Goal: Task Accomplishment & Management: Manage account settings

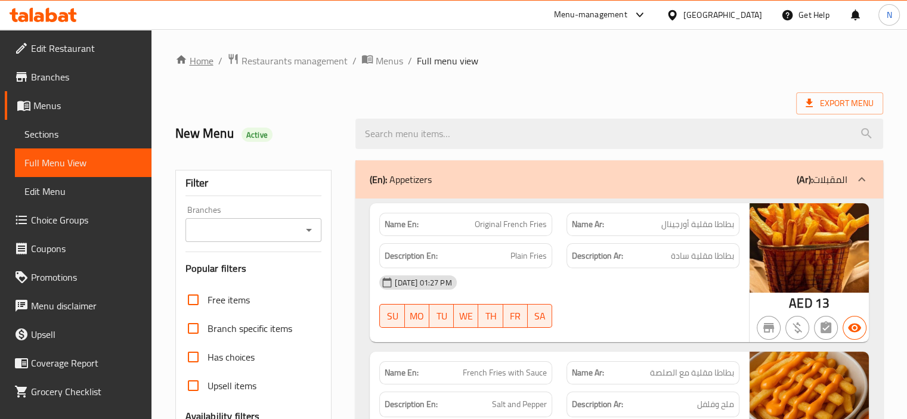
click at [194, 57] on link "Home" at bounding box center [194, 61] width 38 height 14
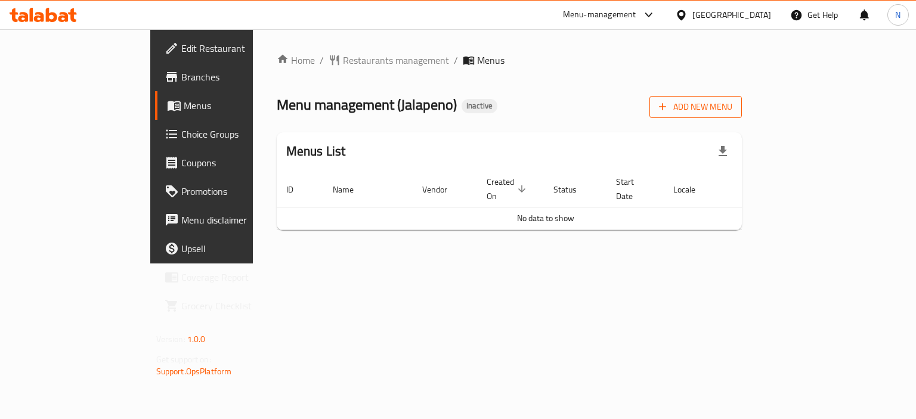
click at [733, 102] on span "Add New Menu" at bounding box center [695, 107] width 73 height 15
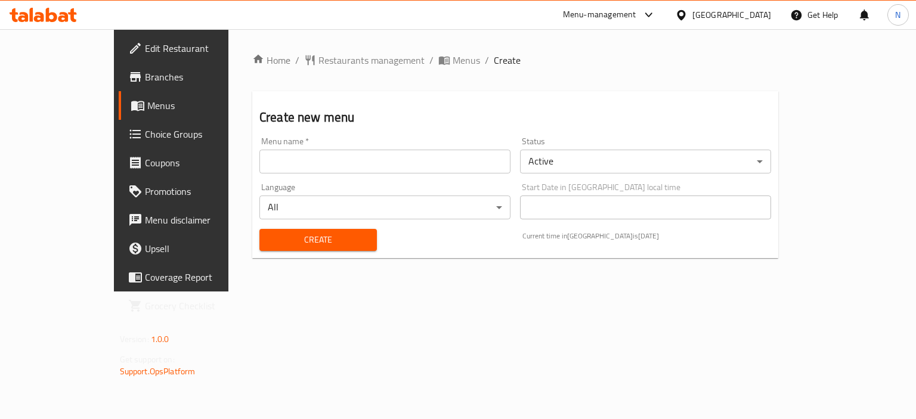
click at [283, 136] on div "Menu name   * Menu name *" at bounding box center [385, 155] width 261 height 46
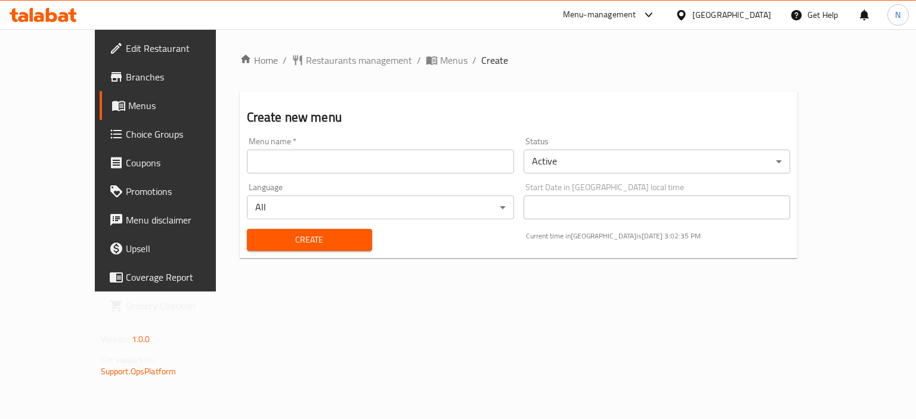
click at [280, 153] on input "text" at bounding box center [380, 162] width 267 height 24
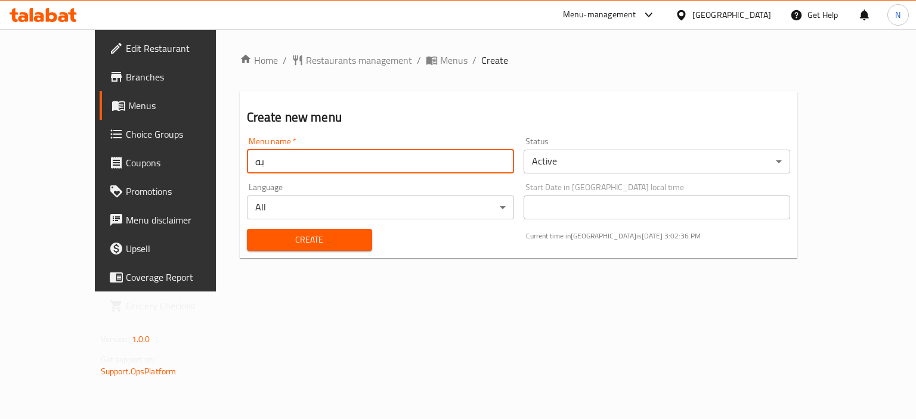
type input "ب"
type input "final menu"
click at [257, 240] on span "Create" at bounding box center [310, 240] width 106 height 15
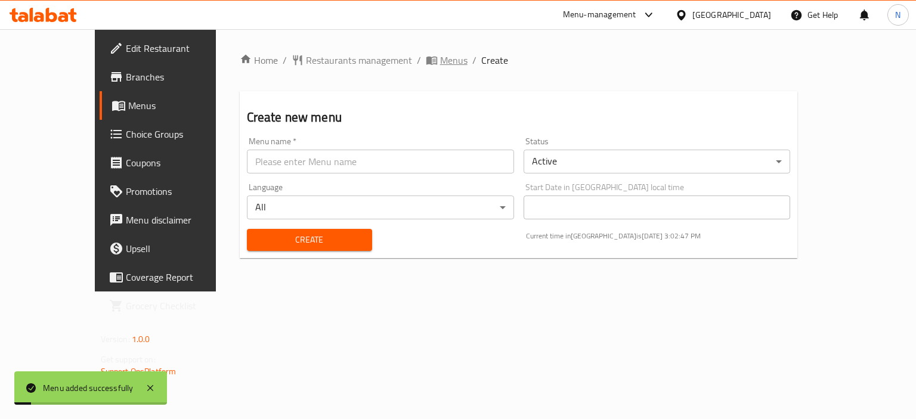
click at [440, 57] on span "Menus" at bounding box center [453, 60] width 27 height 14
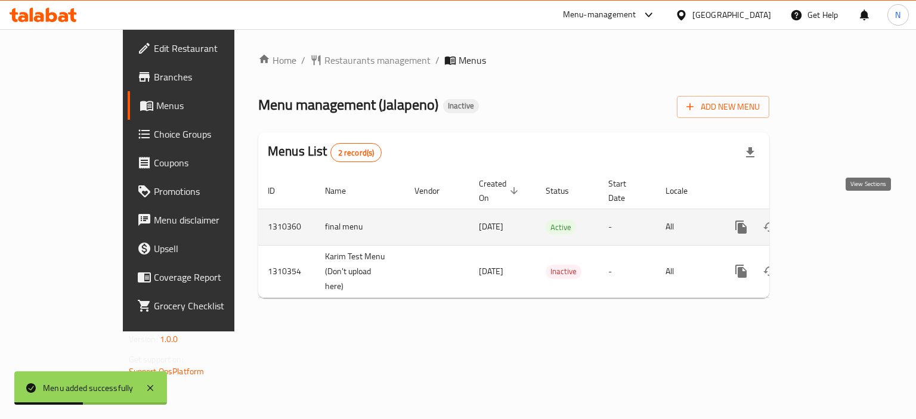
click at [842, 213] on link "enhanced table" at bounding box center [827, 227] width 29 height 29
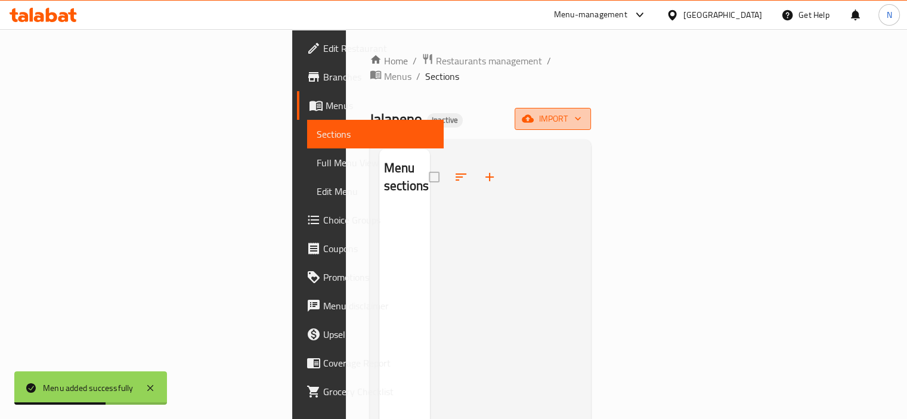
click at [534, 115] on icon "button" at bounding box center [528, 119] width 12 height 8
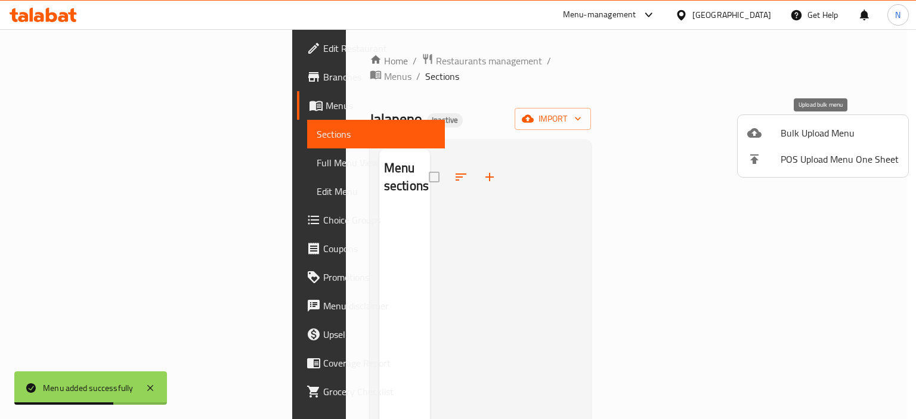
click at [767, 135] on div at bounding box center [764, 133] width 33 height 14
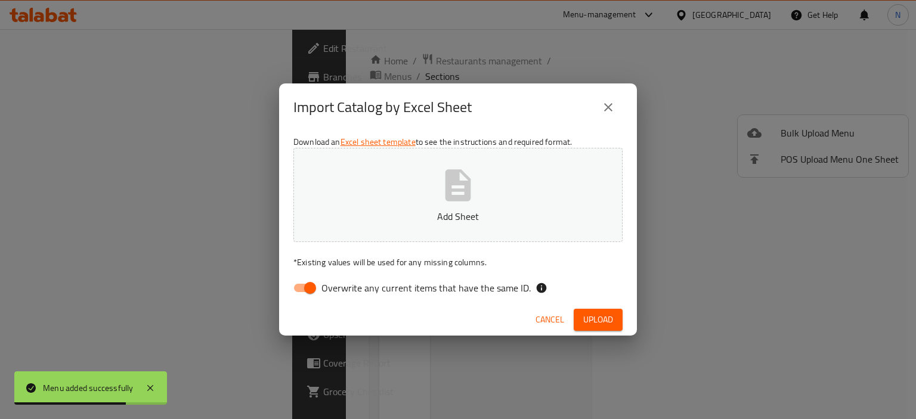
click at [449, 219] on p "Add Sheet" at bounding box center [458, 216] width 292 height 14
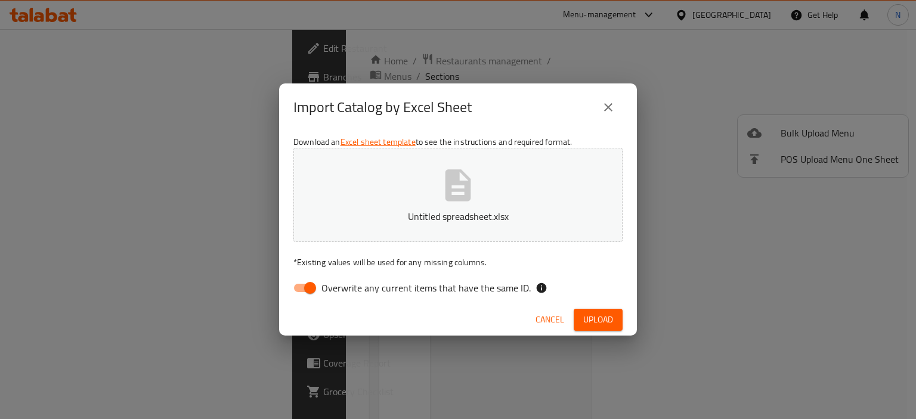
click at [301, 288] on input "Overwrite any current items that have the same ID." at bounding box center [310, 288] width 68 height 23
checkbox input "false"
click at [585, 313] on span "Upload" at bounding box center [598, 320] width 30 height 15
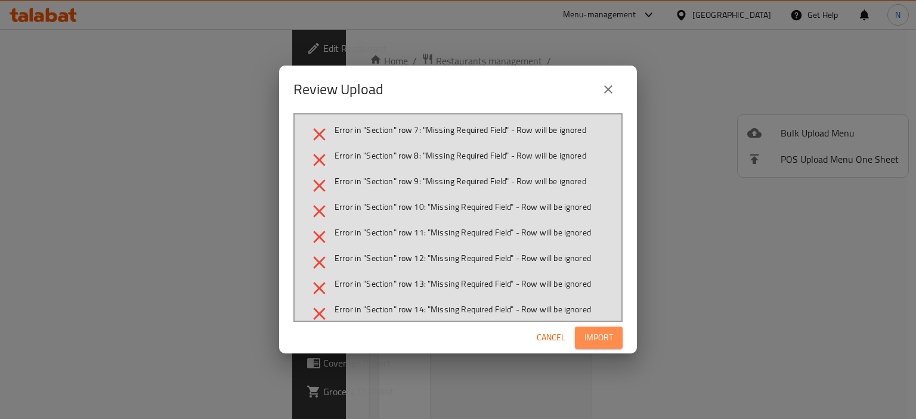
click at [610, 329] on button "Import" at bounding box center [599, 338] width 48 height 22
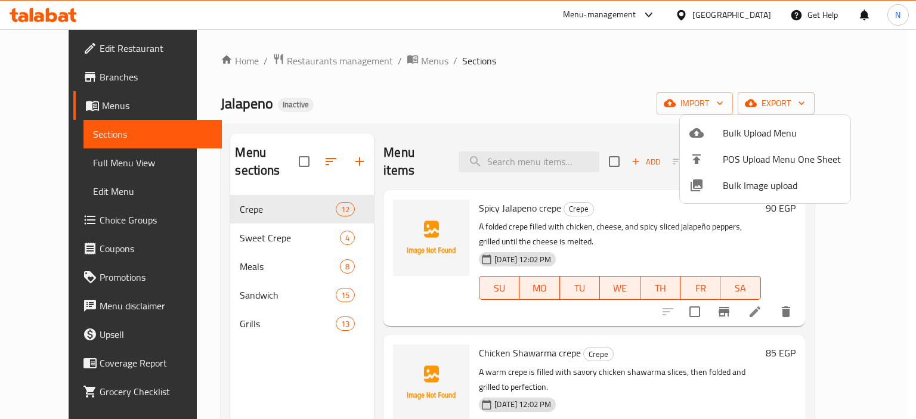
click at [288, 322] on div at bounding box center [458, 209] width 916 height 419
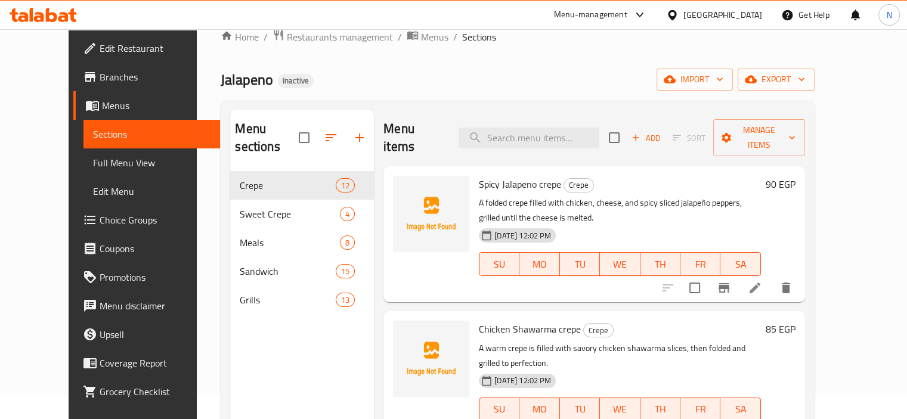
scroll to position [48, 0]
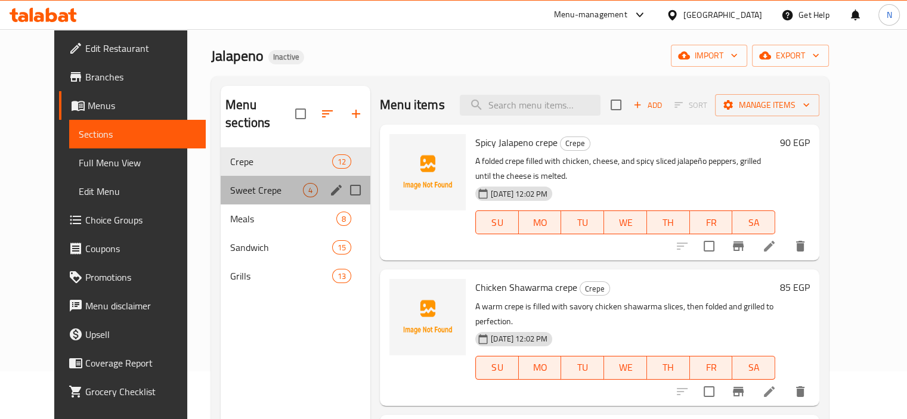
click at [246, 176] on div "Sweet Crepe 4" at bounding box center [296, 190] width 150 height 29
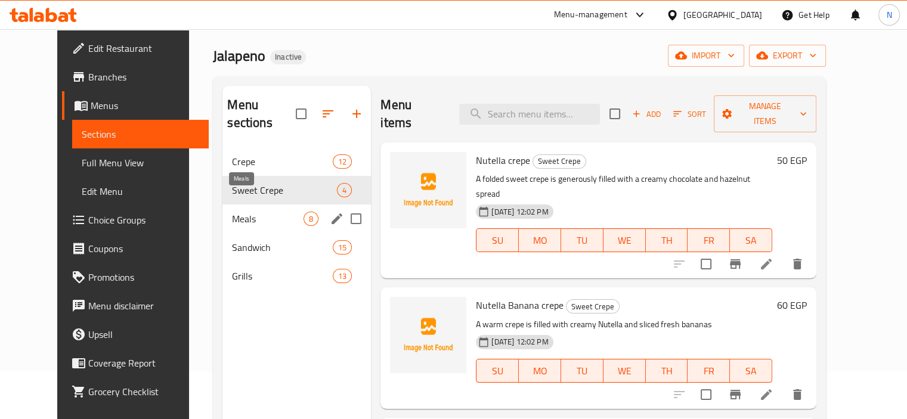
click at [232, 212] on span "Meals" at bounding box center [268, 219] width 72 height 14
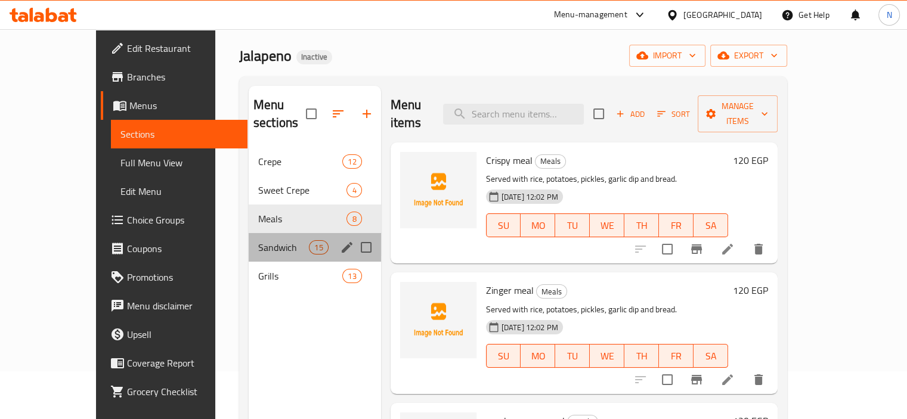
click at [249, 233] on div "Sandwich 15" at bounding box center [315, 247] width 132 height 29
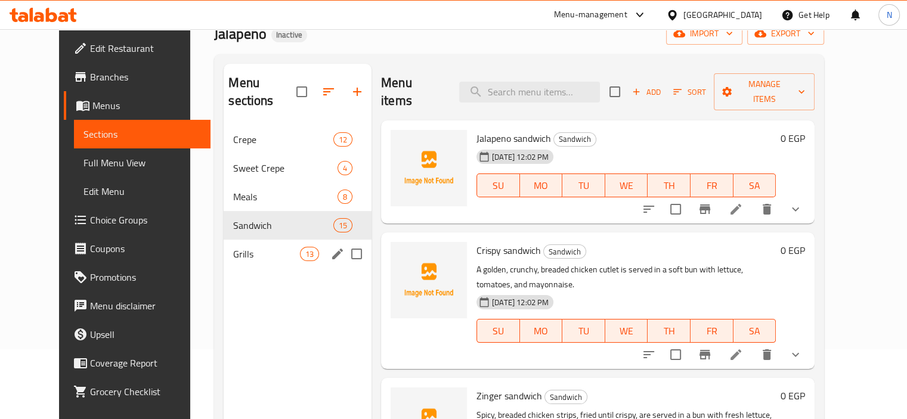
scroll to position [72, 0]
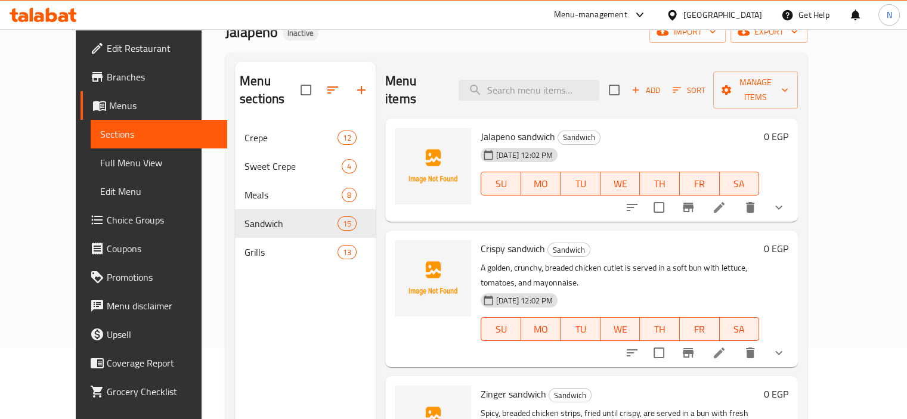
click at [100, 163] on span "Full Menu View" at bounding box center [159, 163] width 118 height 14
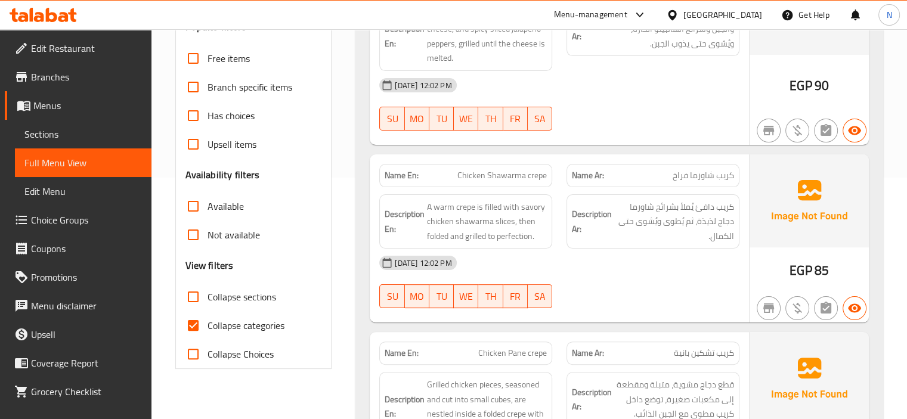
scroll to position [286, 0]
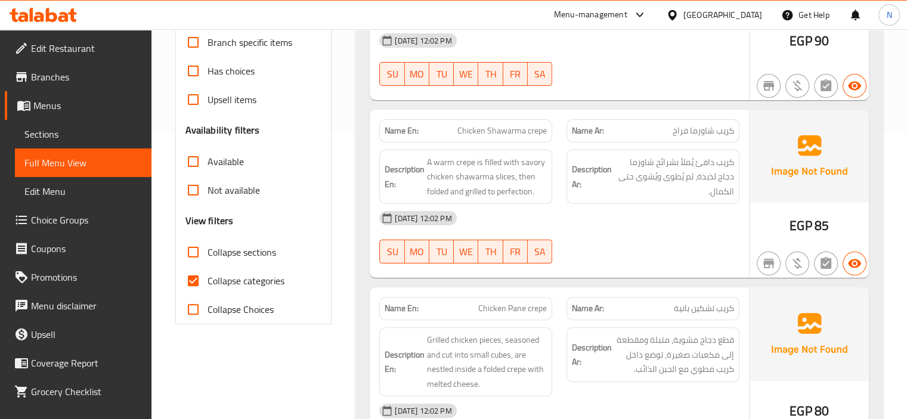
click at [181, 283] on input "Collapse categories" at bounding box center [193, 281] width 29 height 29
checkbox input "false"
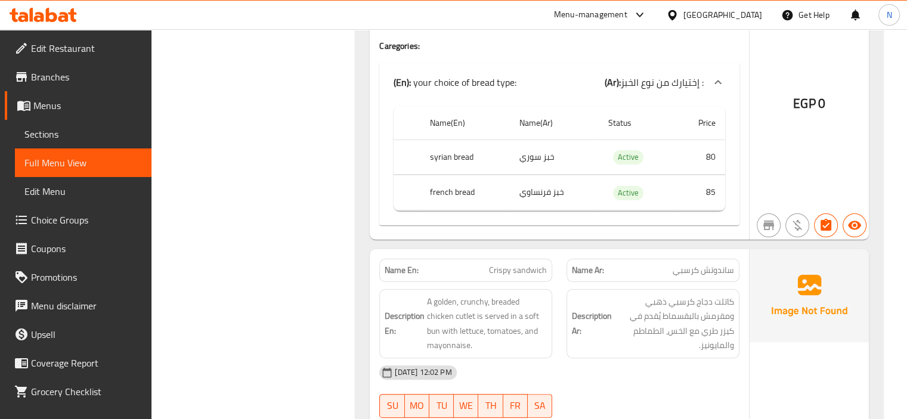
scroll to position [4749, 0]
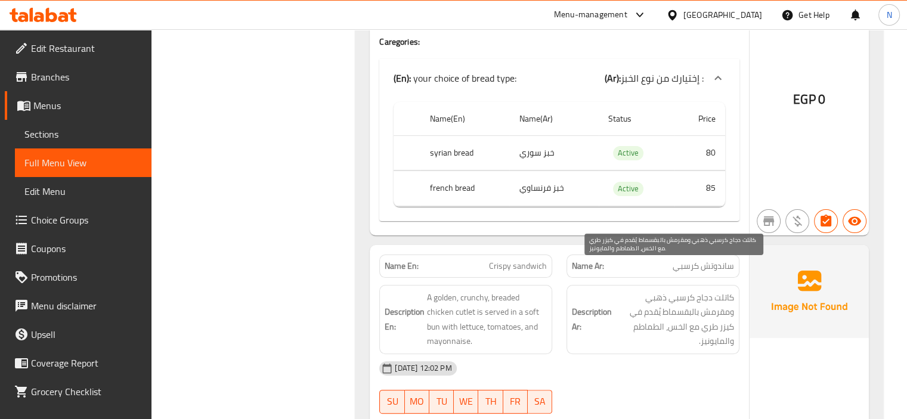
click at [724, 294] on span "كاتلت دجاج كرسبي ذهبي ومقرمش بالبقسماط يُقدم في كيزر طري مع الخس، الطماطم والما…" at bounding box center [674, 320] width 120 height 58
copy span "كيزر"
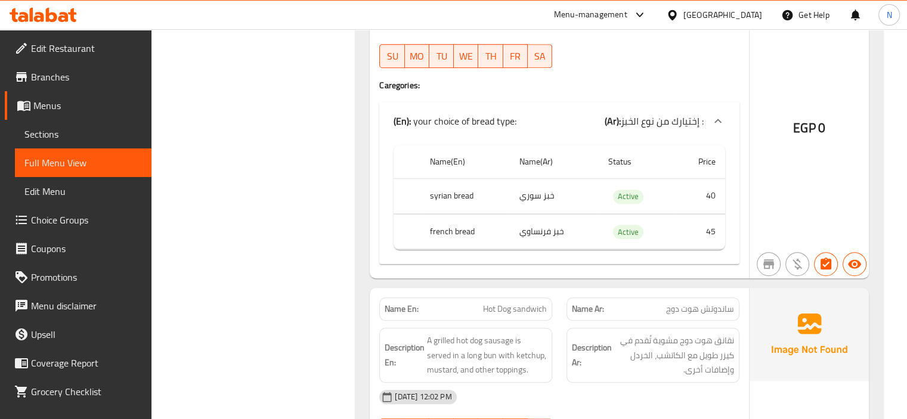
scroll to position [9690, 0]
click at [40, 132] on span "Sections" at bounding box center [83, 134] width 118 height 14
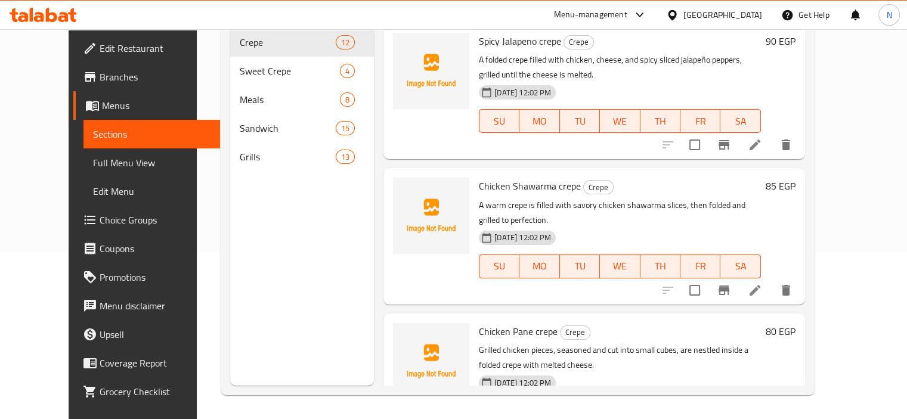
scroll to position [167, 0]
click at [352, 260] on div "Menu sections Crepe 12 Sweet Crepe 4 Meals 8 Sandwich 15 Grills 13" at bounding box center [302, 176] width 144 height 419
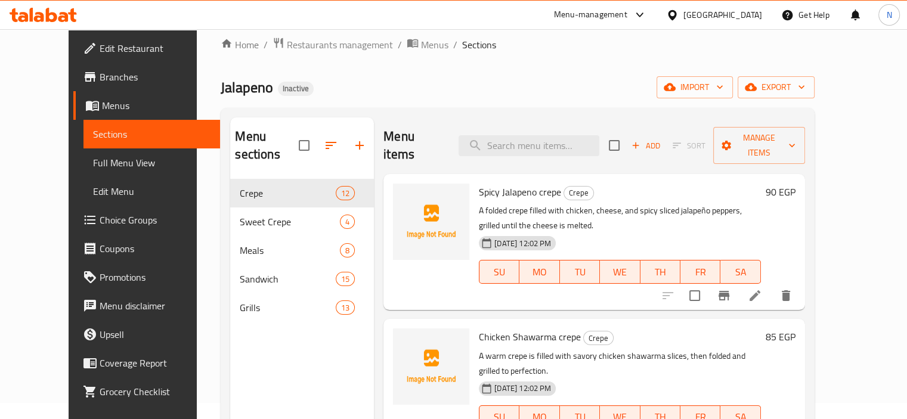
scroll to position [0, 0]
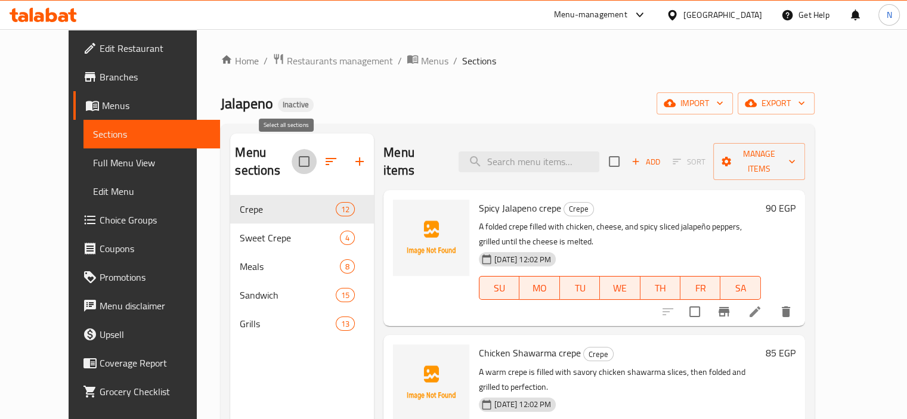
click at [292, 151] on input "checkbox" at bounding box center [304, 161] width 25 height 25
checkbox input "true"
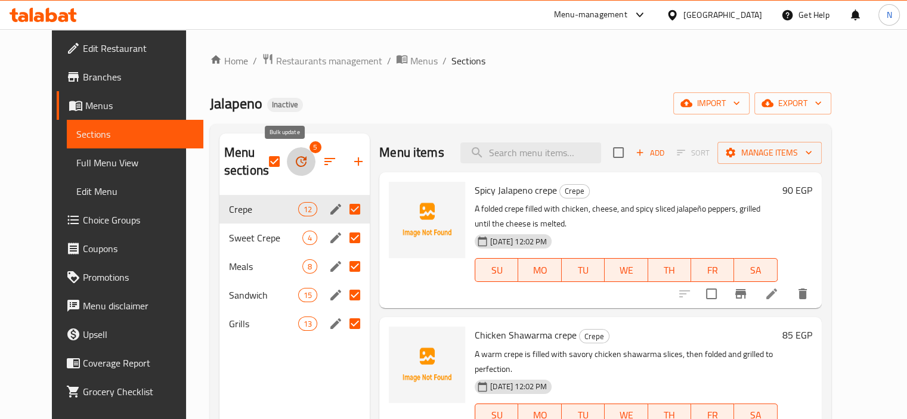
click at [294, 162] on icon "button" at bounding box center [301, 162] width 14 height 14
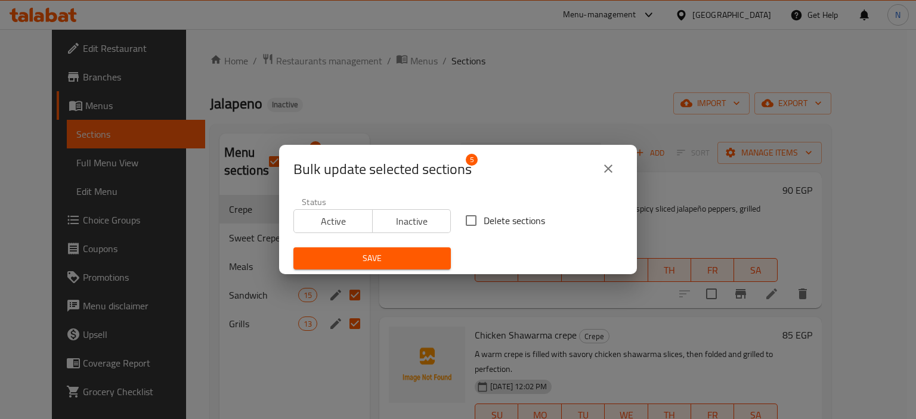
click at [484, 220] on span "Delete sections" at bounding box center [514, 221] width 61 height 14
click at [484, 220] on input "Delete sections" at bounding box center [471, 220] width 25 height 25
checkbox input "true"
click at [344, 255] on span "Save" at bounding box center [372, 258] width 138 height 15
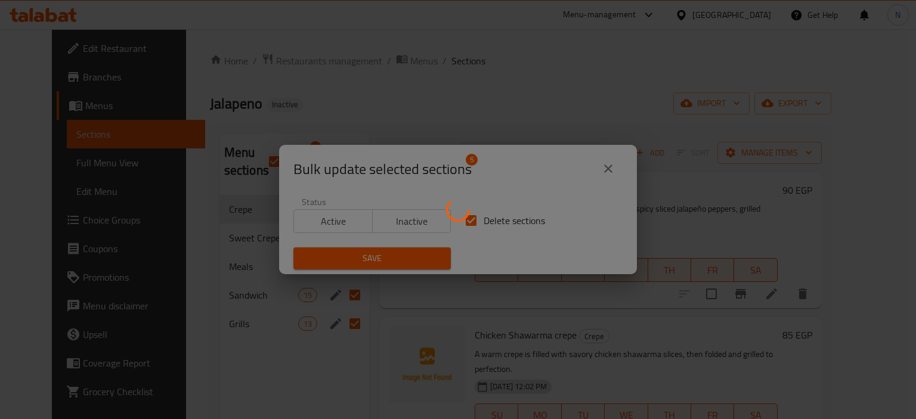
checkbox input "false"
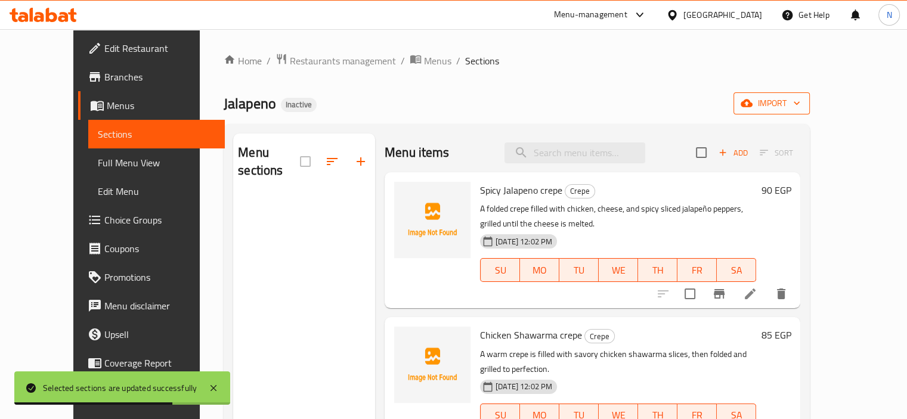
click at [801, 104] on span "import" at bounding box center [771, 103] width 57 height 15
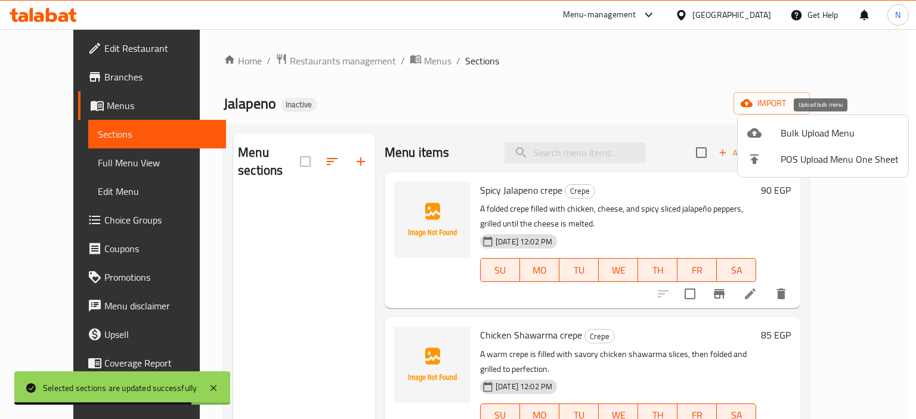
click at [795, 121] on li "Bulk Upload Menu" at bounding box center [823, 133] width 171 height 26
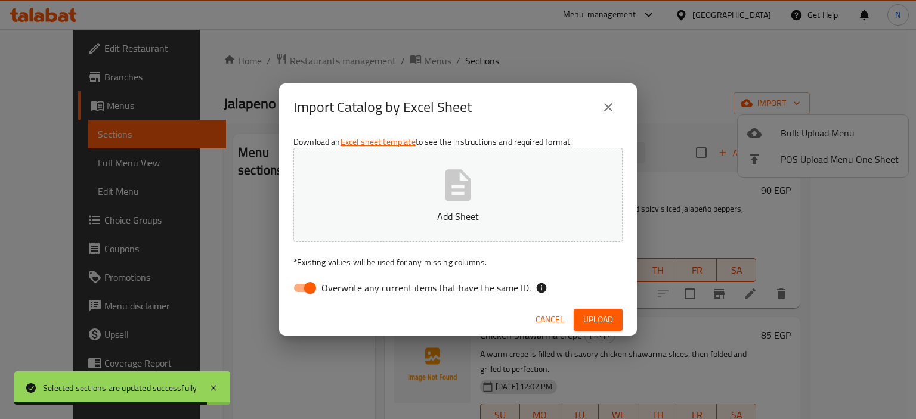
click at [391, 215] on p "Add Sheet" at bounding box center [458, 216] width 292 height 14
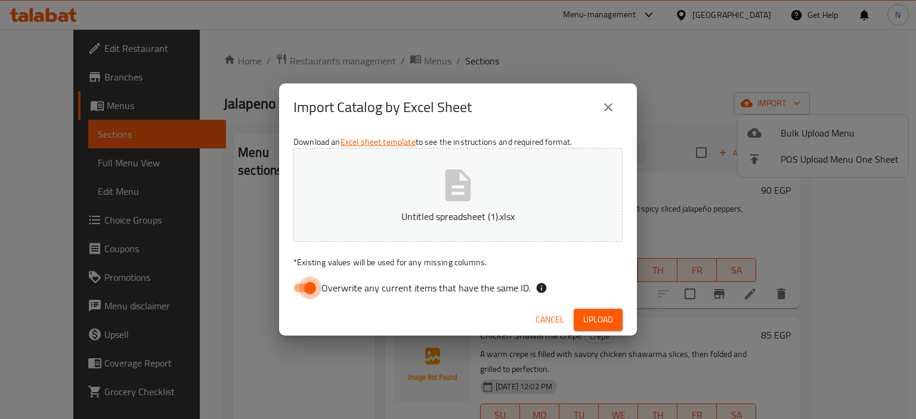
click at [306, 287] on input "Overwrite any current items that have the same ID." at bounding box center [310, 288] width 68 height 23
checkbox input "false"
click at [592, 317] on span "Upload" at bounding box center [598, 320] width 30 height 15
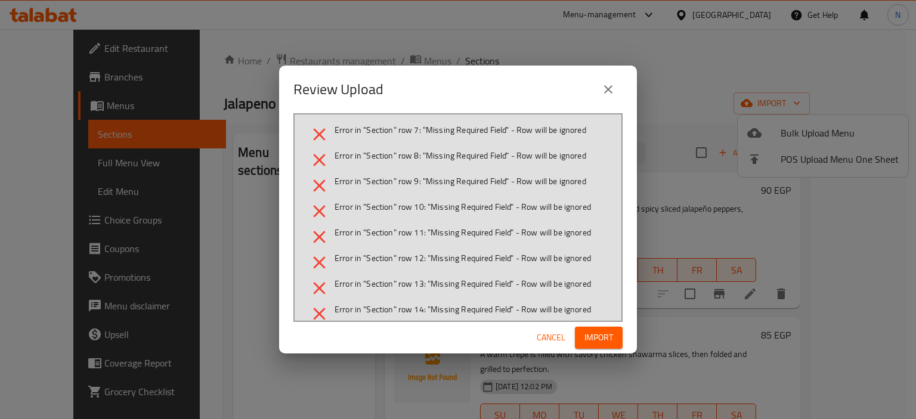
click at [599, 342] on span "Import" at bounding box center [599, 338] width 29 height 15
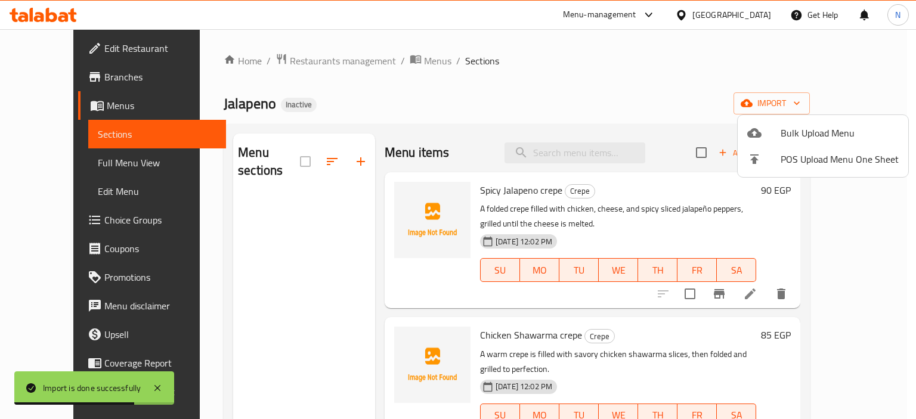
click at [55, 128] on div at bounding box center [458, 209] width 916 height 419
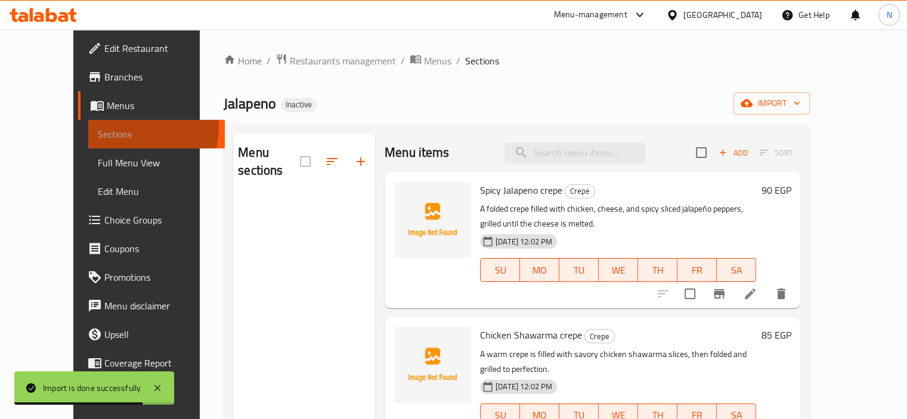
click at [98, 128] on span "Sections" at bounding box center [157, 134] width 118 height 14
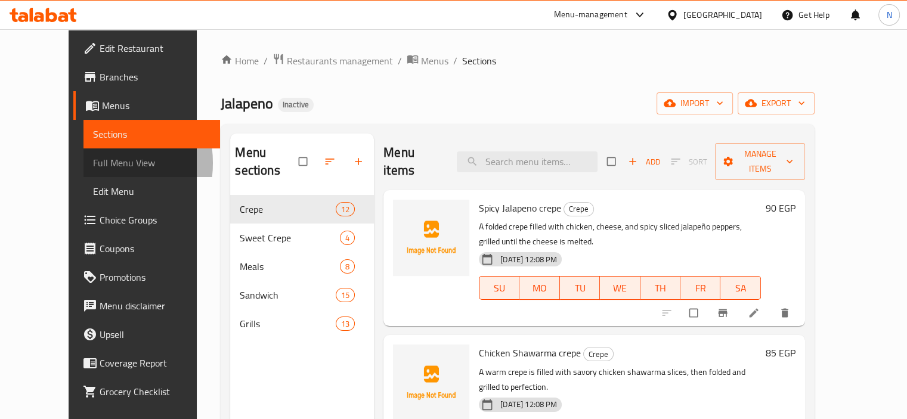
click at [84, 163] on link "Full Menu View" at bounding box center [152, 163] width 137 height 29
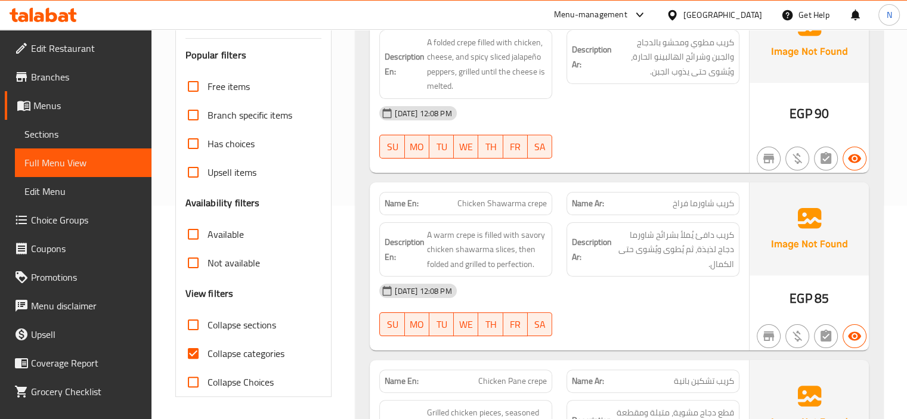
scroll to position [215, 0]
click at [199, 351] on input "Collapse categories" at bounding box center [193, 352] width 29 height 29
checkbox input "false"
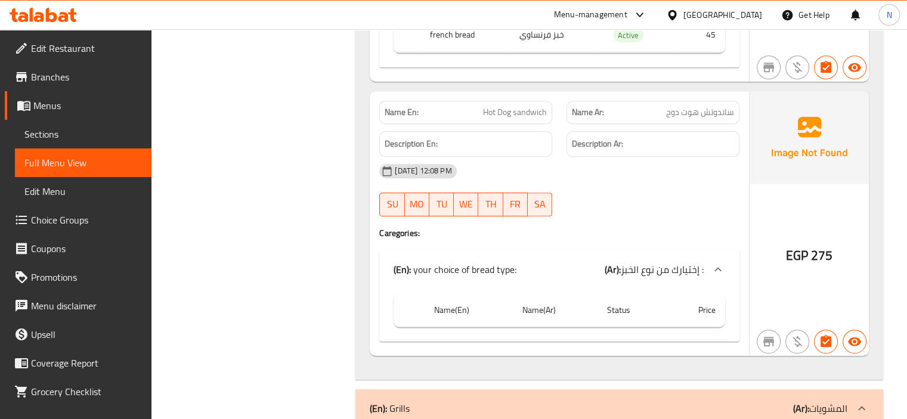
scroll to position [9474, 0]
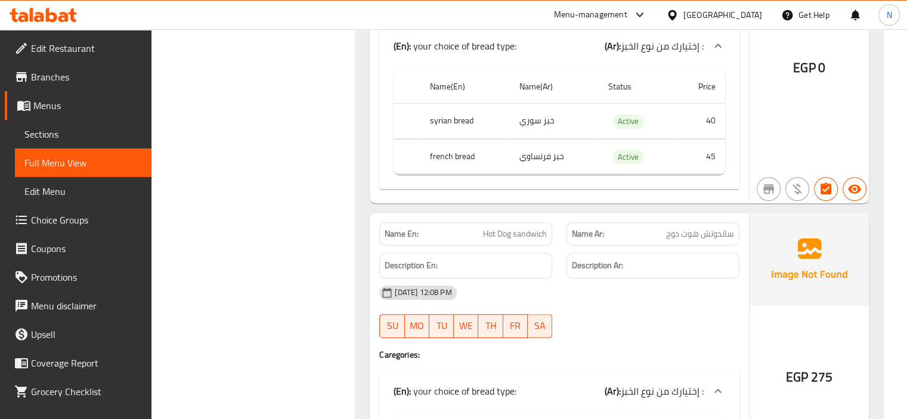
click at [726, 331] on div at bounding box center [653, 338] width 187 height 14
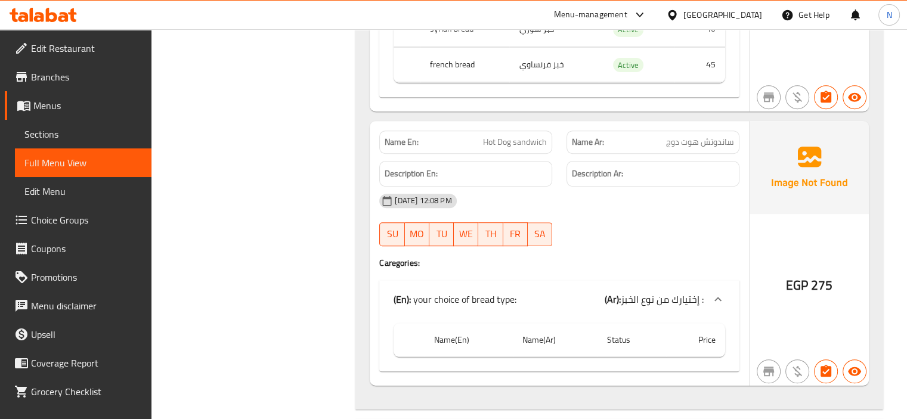
scroll to position [9551, 0]
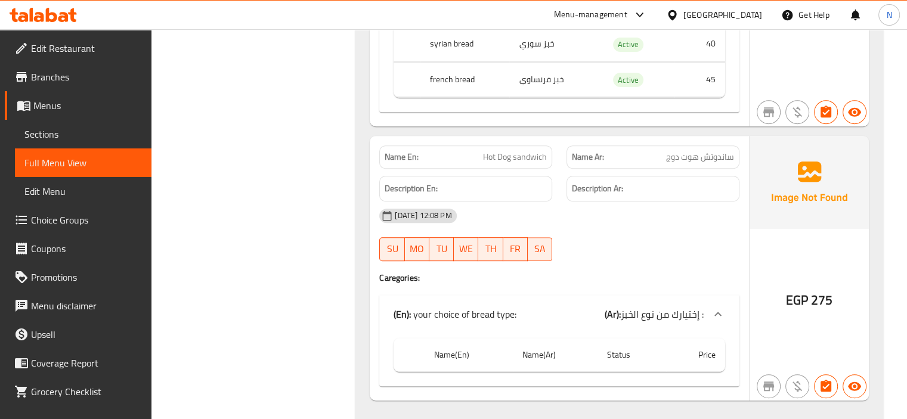
click at [63, 142] on link "Sections" at bounding box center [83, 134] width 137 height 29
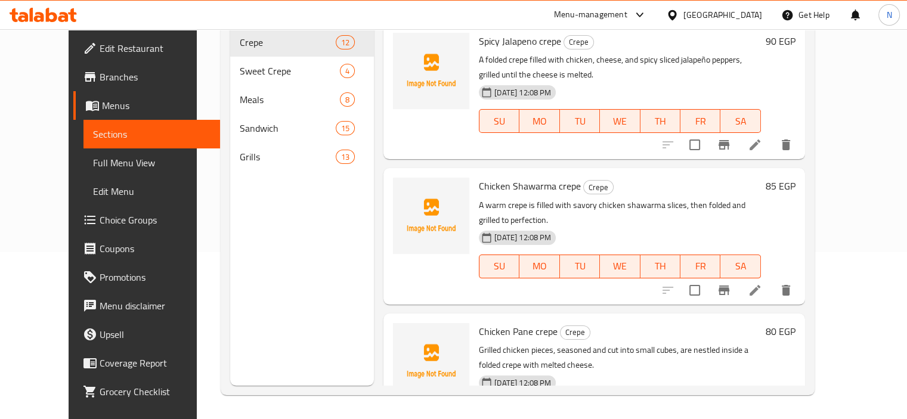
scroll to position [167, 0]
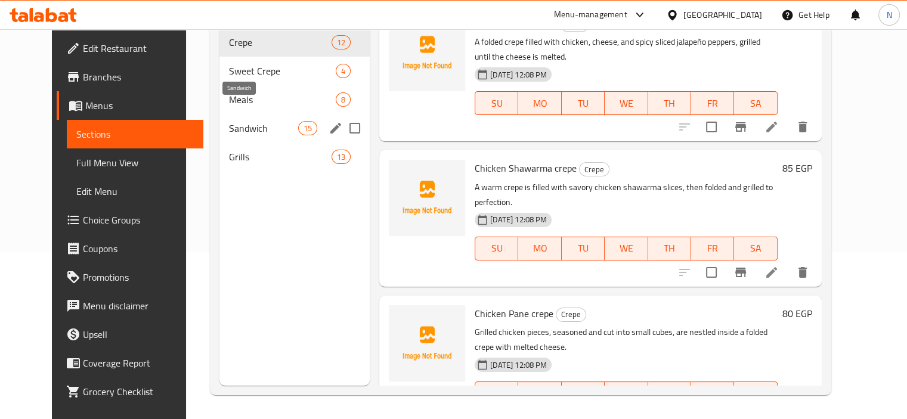
click at [239, 121] on span "Sandwich" at bounding box center [263, 128] width 69 height 14
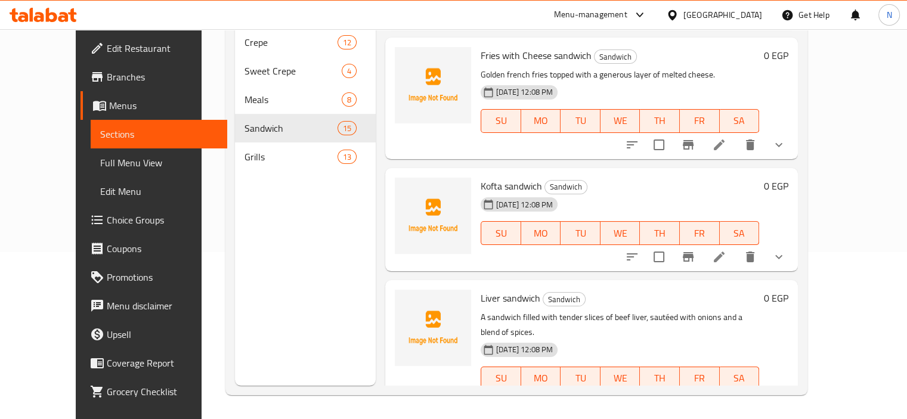
scroll to position [1434, 0]
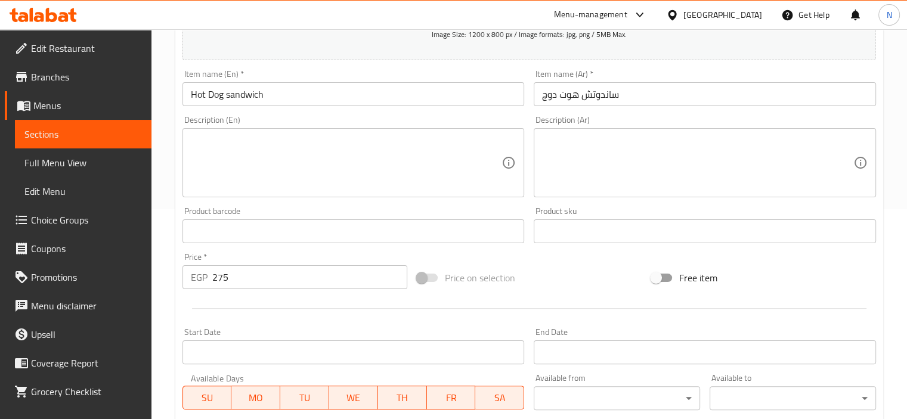
scroll to position [215, 0]
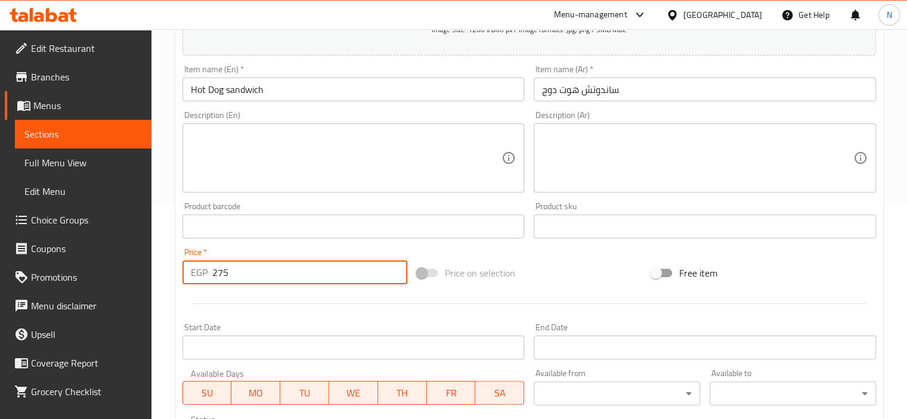
click at [218, 274] on input "275" at bounding box center [309, 273] width 195 height 24
type input "75"
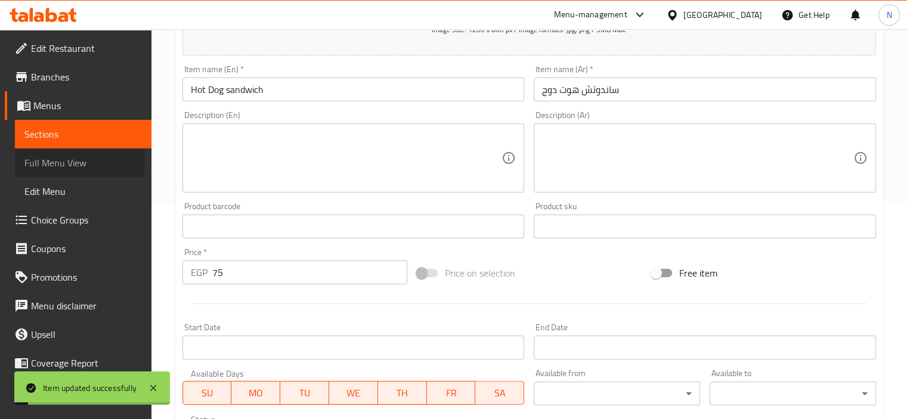
click at [63, 161] on span "Full Menu View" at bounding box center [83, 163] width 118 height 14
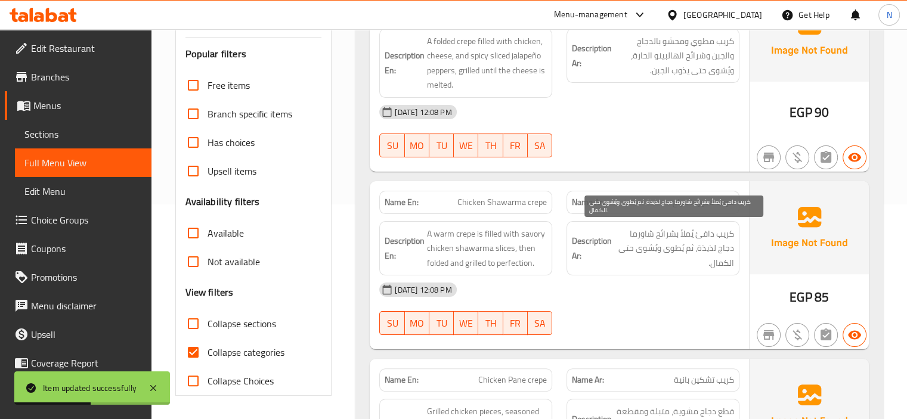
click at [648, 263] on span "كريب دافئ يُملأ بشرائح شاورما دجاج لذيذة، ثم يُطوى ويُشوى حتى الكمال." at bounding box center [674, 249] width 120 height 44
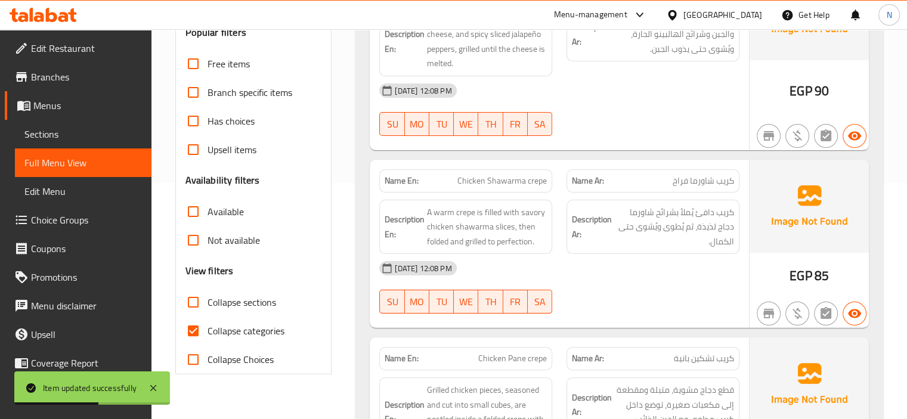
scroll to position [239, 0]
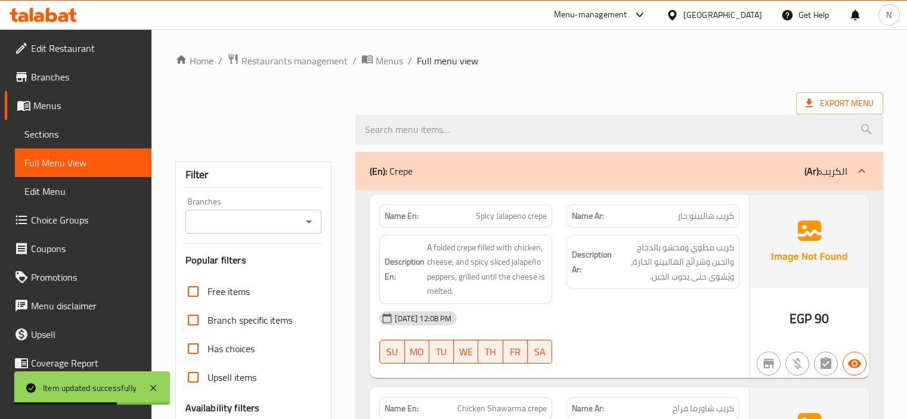
scroll to position [239, 0]
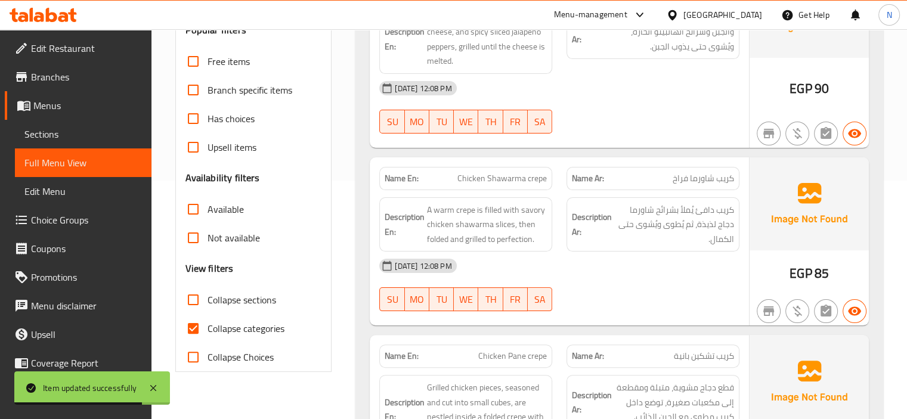
click at [192, 326] on input "Collapse categories" at bounding box center [193, 328] width 29 height 29
checkbox input "false"
click at [319, 251] on div "Not available" at bounding box center [254, 238] width 137 height 29
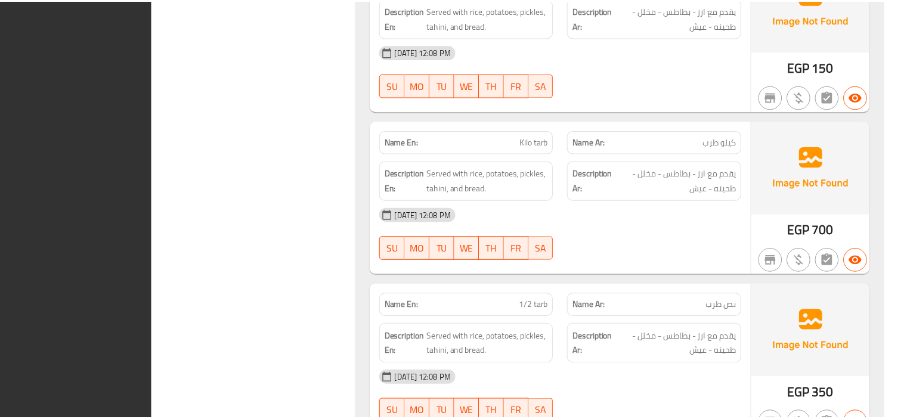
scroll to position [11551, 0]
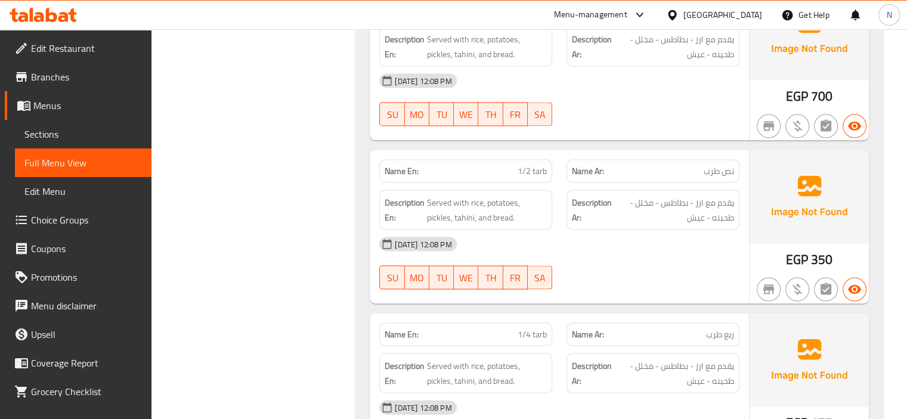
click at [45, 131] on span "Sections" at bounding box center [83, 134] width 118 height 14
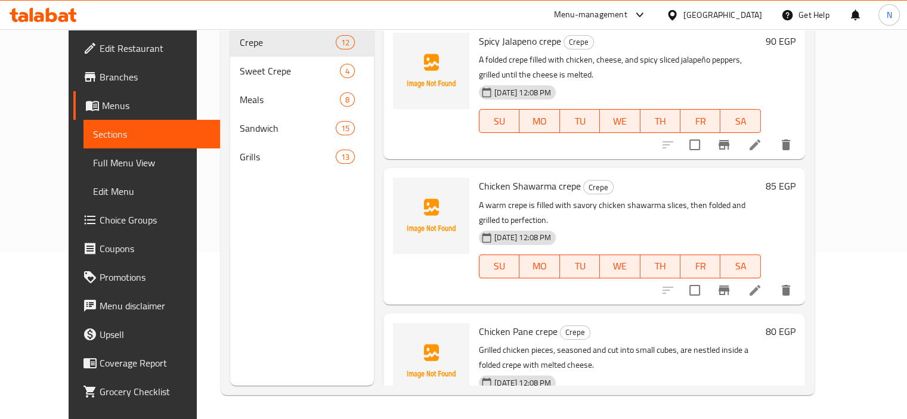
scroll to position [167, 0]
click at [230, 200] on div "Menu sections Crepe 12 Sweet Crepe 4 Meals 8 Sandwich 15 Grills 13" at bounding box center [302, 176] width 144 height 419
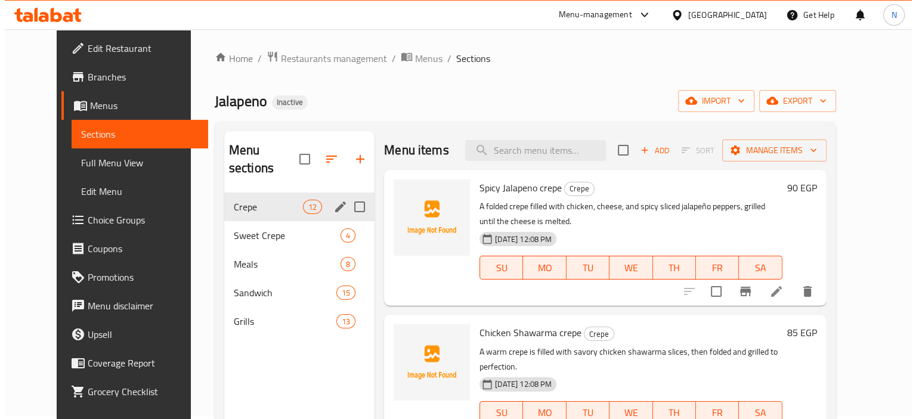
scroll to position [0, 0]
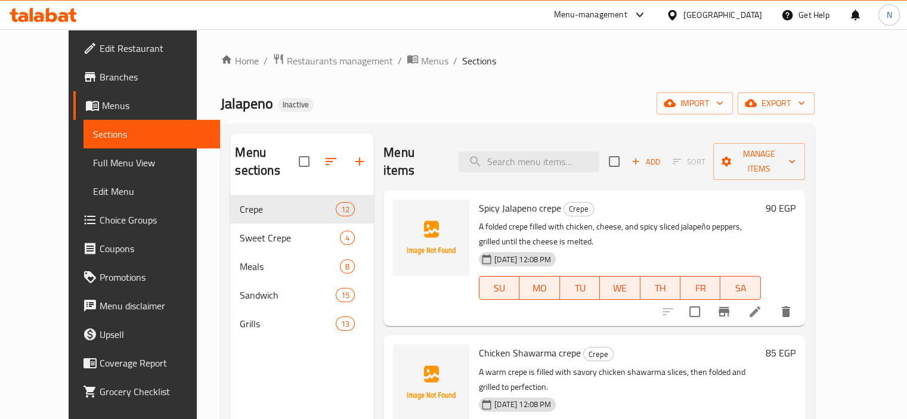
click at [102, 98] on span "Menus" at bounding box center [156, 105] width 109 height 14
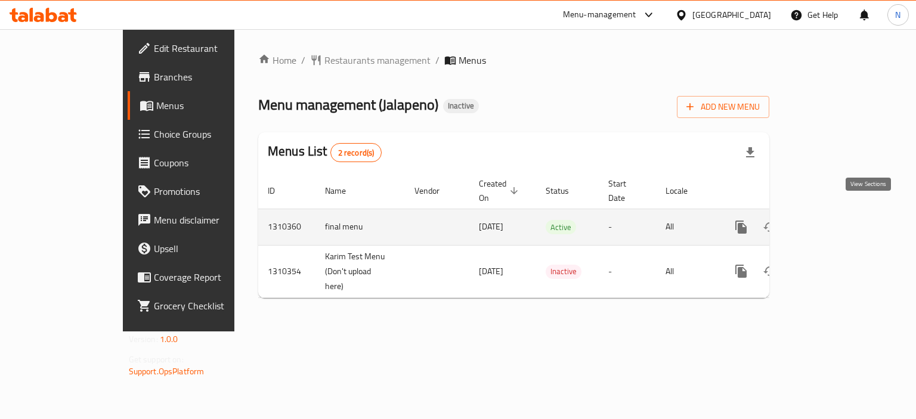
click at [842, 213] on link "enhanced table" at bounding box center [827, 227] width 29 height 29
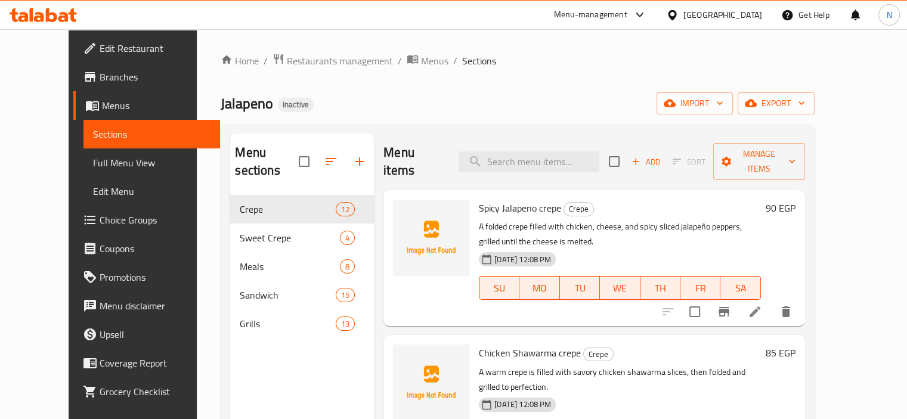
click at [73, 63] on link "Branches" at bounding box center [146, 77] width 147 height 29
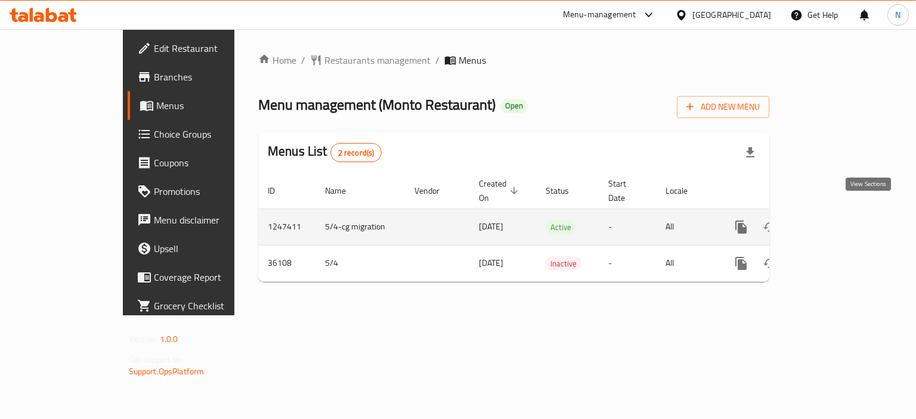
click at [835, 220] on icon "enhanced table" at bounding box center [827, 227] width 14 height 14
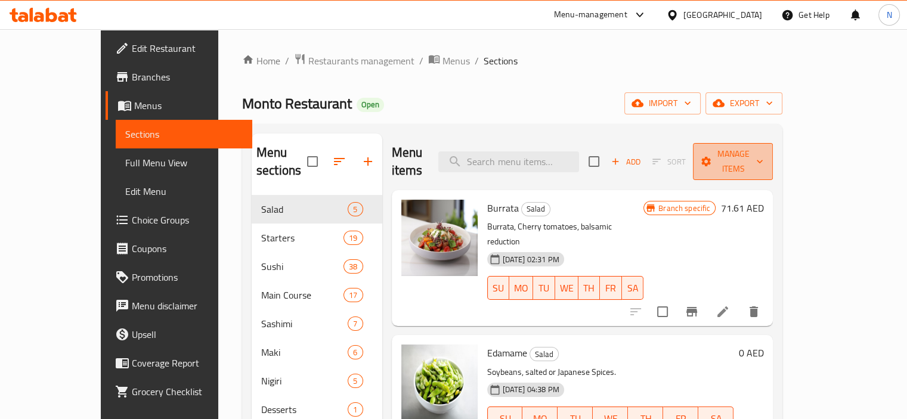
click at [764, 156] on span "Manage items" at bounding box center [733, 162] width 61 height 30
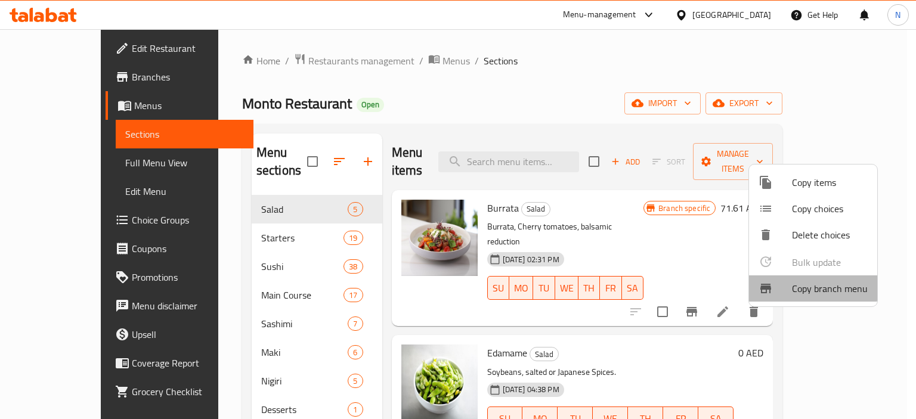
click at [801, 283] on span "Copy branch menu" at bounding box center [830, 289] width 76 height 14
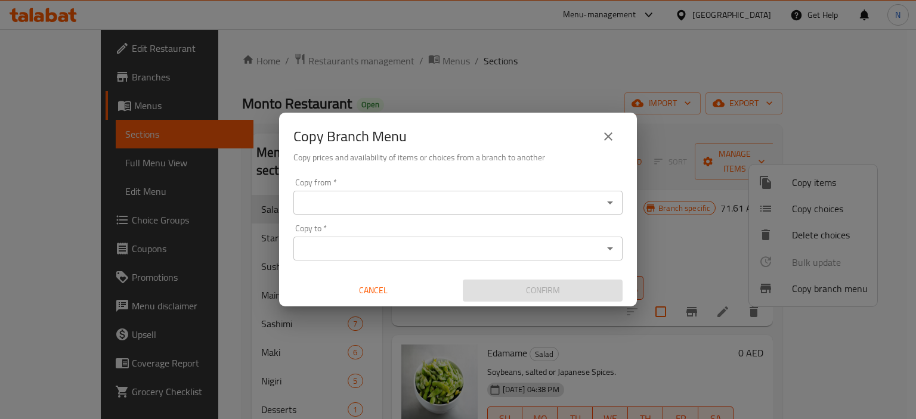
click at [369, 212] on div "Copy from *" at bounding box center [458, 203] width 329 height 24
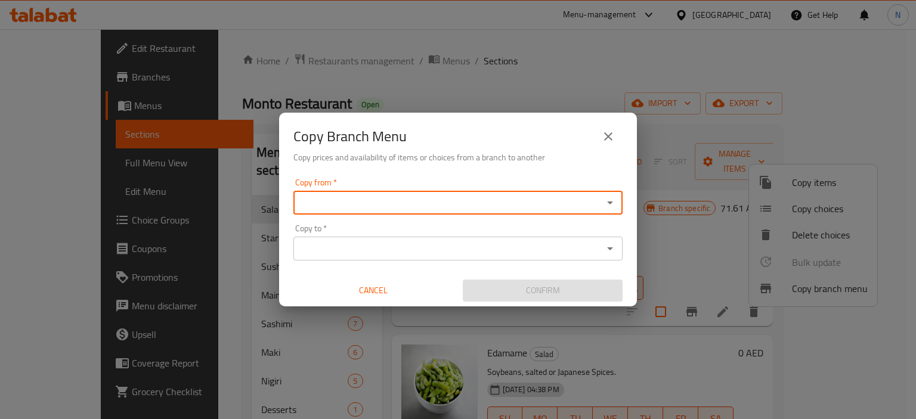
click at [380, 202] on input "Copy from   *" at bounding box center [448, 202] width 302 height 17
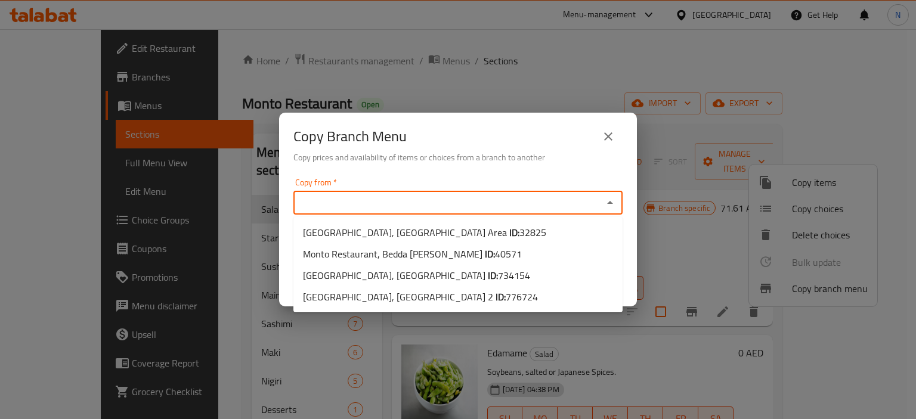
paste input "734154"
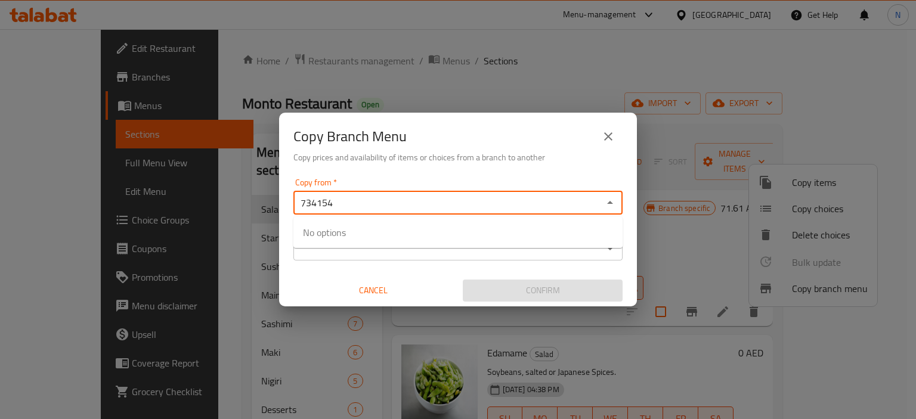
click at [380, 202] on input "734154" at bounding box center [448, 202] width 302 height 17
click at [610, 203] on icon "Close" at bounding box center [610, 202] width 6 height 3
click at [555, 206] on input "734154" at bounding box center [448, 202] width 302 height 17
type input "734154"
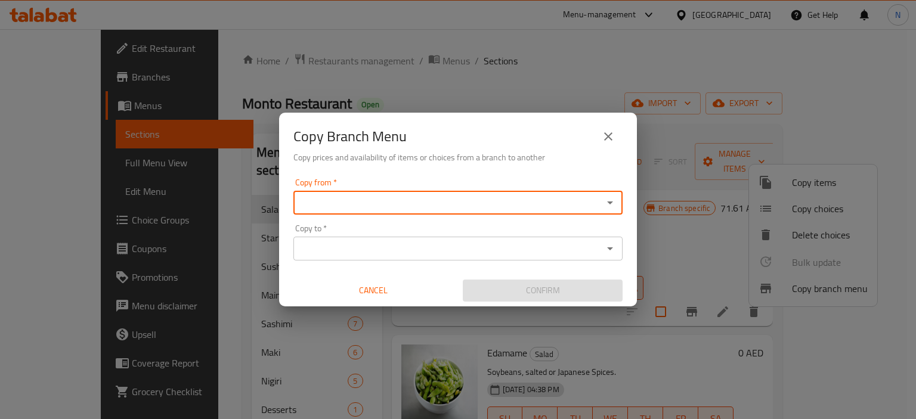
click at [623, 199] on div "Copy from   * Copy from * Copy to   * Copy to * Cancel Confirm" at bounding box center [458, 240] width 358 height 133
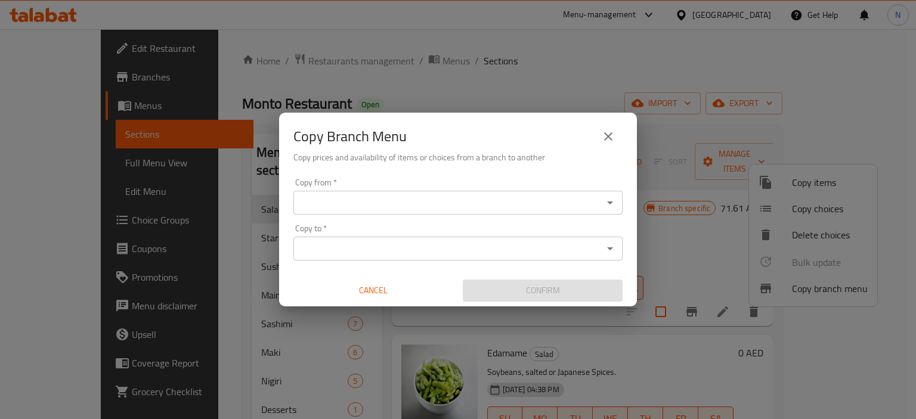
click at [609, 202] on icon "Open" at bounding box center [610, 203] width 6 height 3
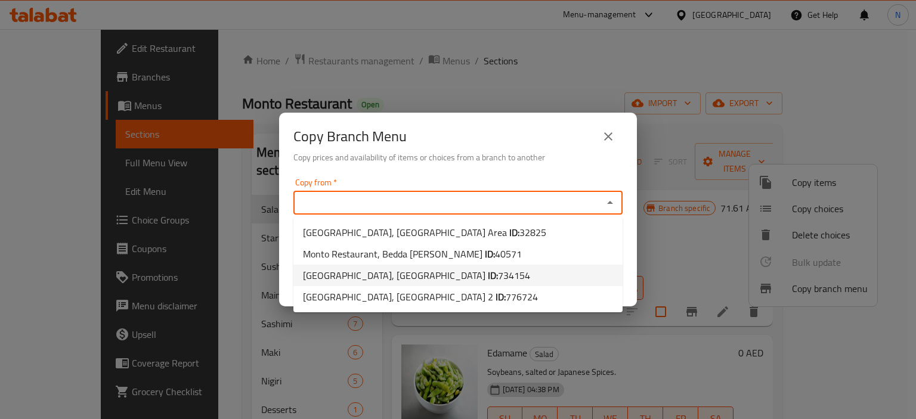
click at [508, 276] on li "[GEOGRAPHIC_DATA], [GEOGRAPHIC_DATA] ID: 734154" at bounding box center [458, 275] width 329 height 21
type input "[GEOGRAPHIC_DATA], [GEOGRAPHIC_DATA]"
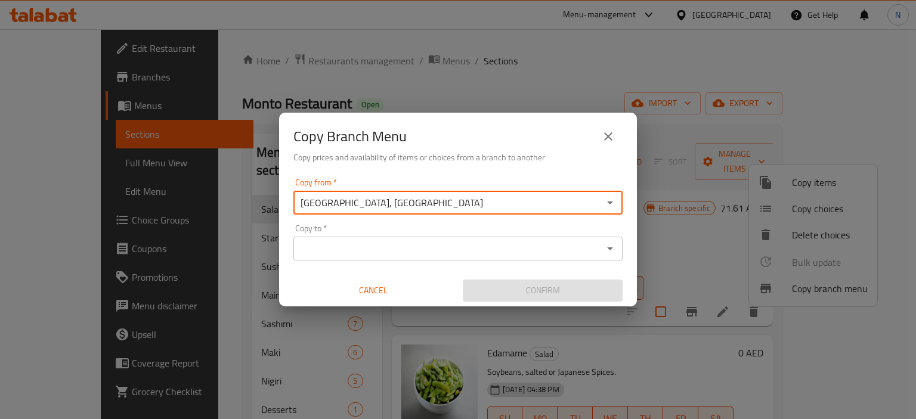
click at [452, 241] on input "Copy to   *" at bounding box center [448, 248] width 302 height 17
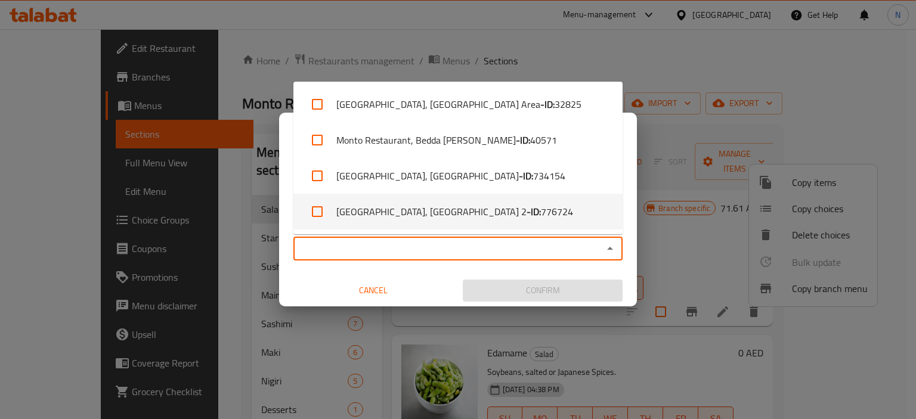
click at [512, 217] on li "[GEOGRAPHIC_DATA], [GEOGRAPHIC_DATA] 2 - ID: 776724" at bounding box center [458, 212] width 329 height 36
checkbox input "true"
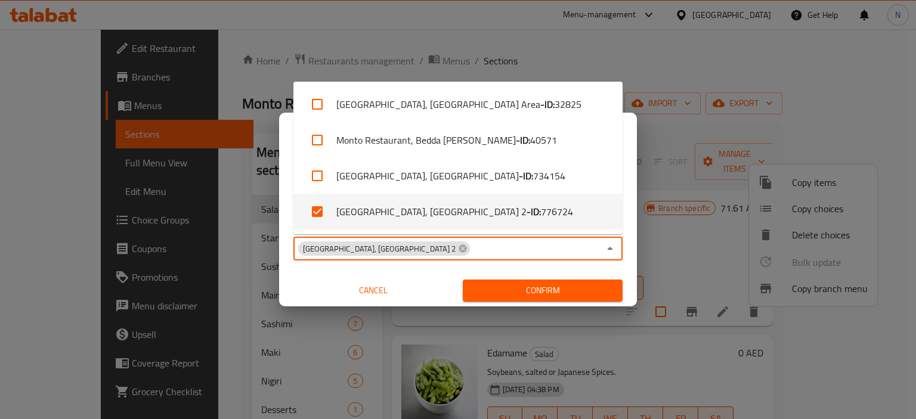
click at [512, 288] on span "Confirm" at bounding box center [542, 290] width 141 height 15
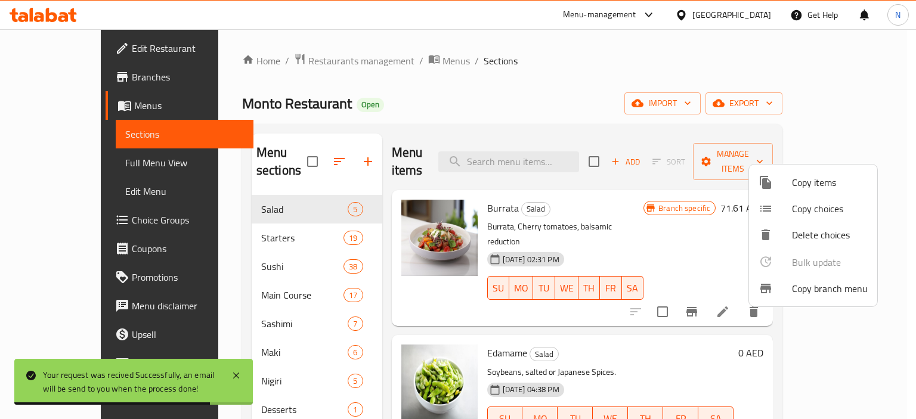
click at [58, 66] on div at bounding box center [458, 209] width 916 height 419
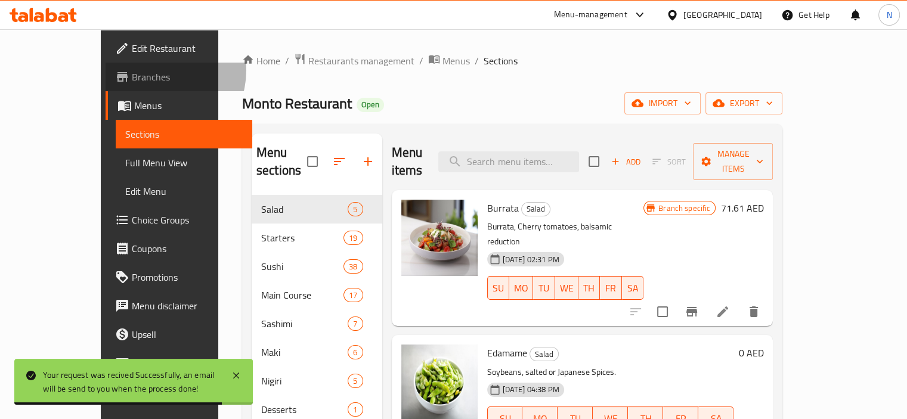
click at [132, 70] on span "Branches" at bounding box center [187, 77] width 111 height 14
